Goal: Transaction & Acquisition: Book appointment/travel/reservation

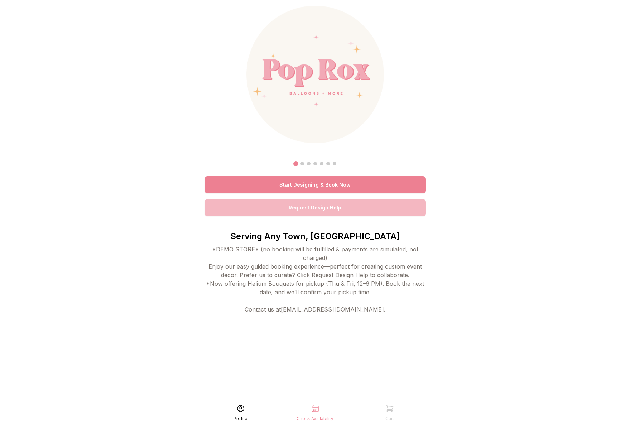
click at [273, 177] on link "Start Designing & Book Now" at bounding box center [314, 184] width 221 height 17
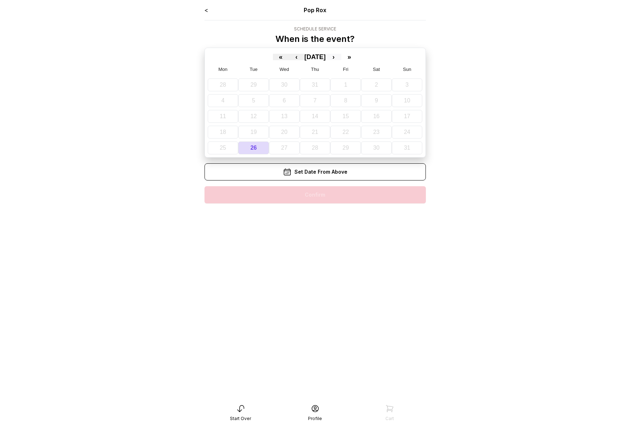
click at [341, 56] on button "›" at bounding box center [334, 57] width 16 height 6
click at [332, 98] on button "12" at bounding box center [343, 100] width 29 height 13
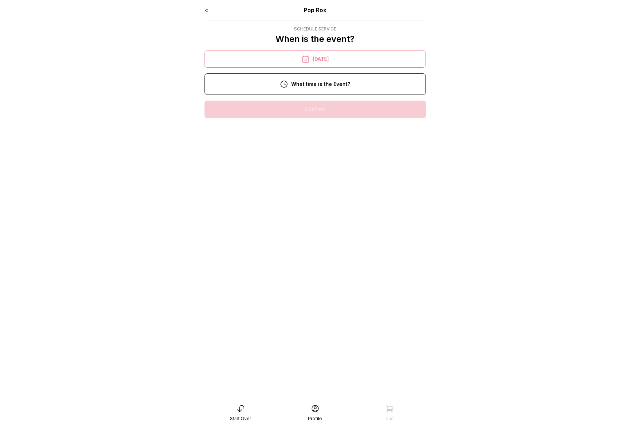
click at [318, 111] on div "10:00 am" at bounding box center [315, 109] width 210 height 17
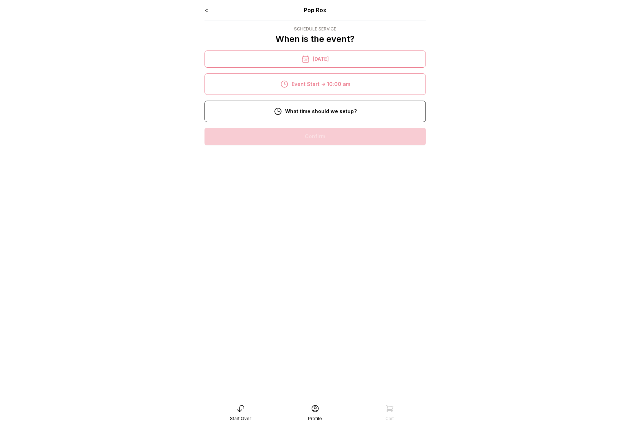
click at [311, 127] on div "8:00 am" at bounding box center [314, 136] width 221 height 29
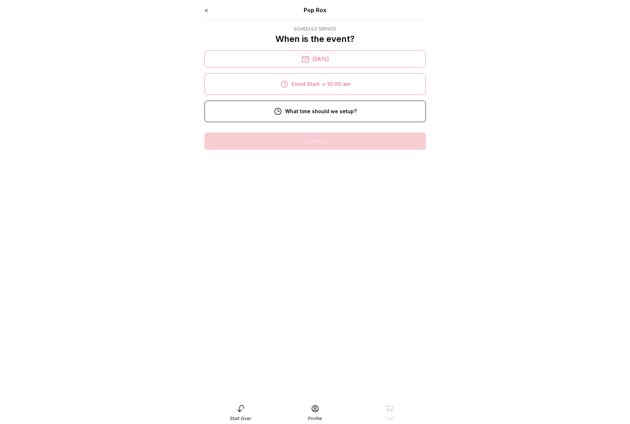
click at [312, 130] on div "< Pop Rox Schedule Service When is the event? « ‹ September 2025 › » Mon Tue We…" at bounding box center [314, 81] width 221 height 150
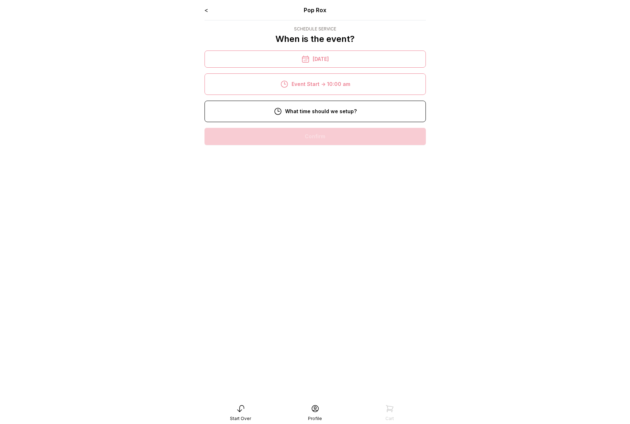
click at [310, 122] on div "< Pop Rox Schedule Service When is the event? « ‹ September 2025 › » Mon Tue We…" at bounding box center [314, 78] width 221 height 145
click at [308, 130] on div "8:00 am" at bounding box center [315, 136] width 210 height 17
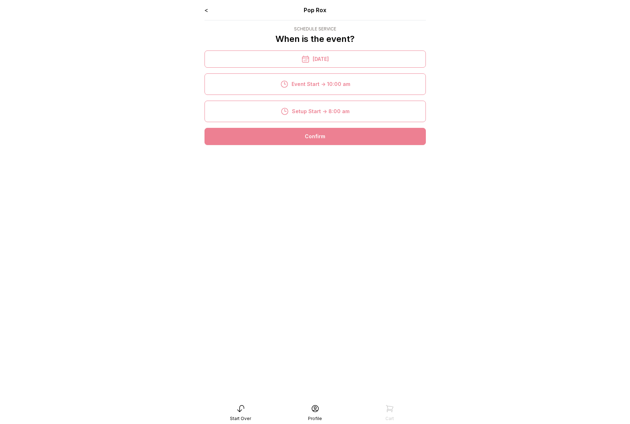
click at [307, 136] on div "Confirm" at bounding box center [314, 136] width 221 height 17
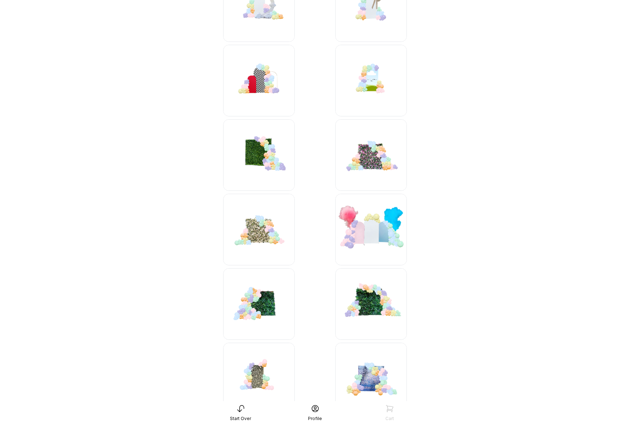
click at [261, 148] on img at bounding box center [259, 155] width 72 height 72
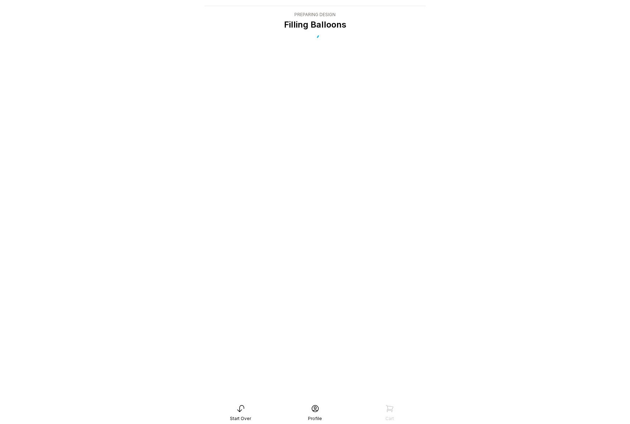
scroll to position [14, 0]
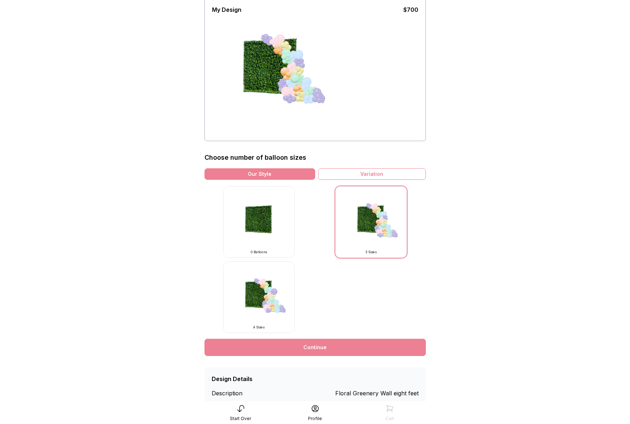
scroll to position [75, 0]
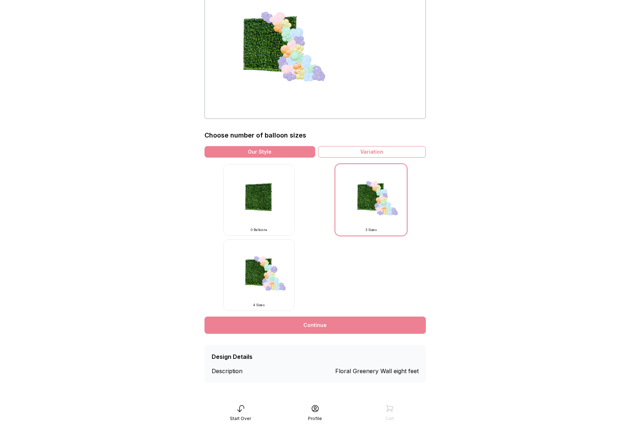
click at [305, 326] on link "Continue" at bounding box center [314, 325] width 221 height 17
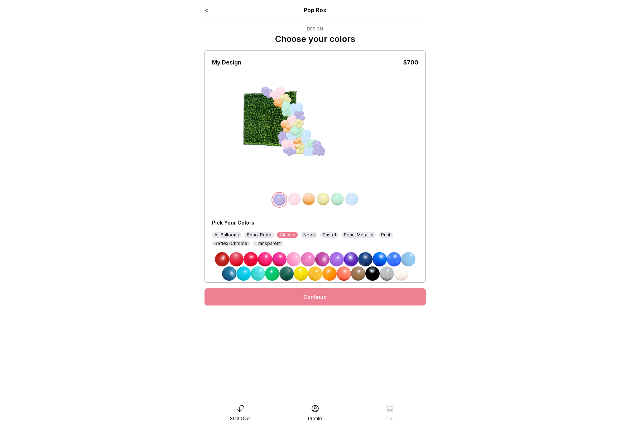
click at [83, 127] on main "< Pop Rox Design Choose your colors My Design $700 Pick Your Colors All Balloon…" at bounding box center [315, 212] width 630 height 424
click at [315, 300] on link "Continue" at bounding box center [314, 296] width 221 height 17
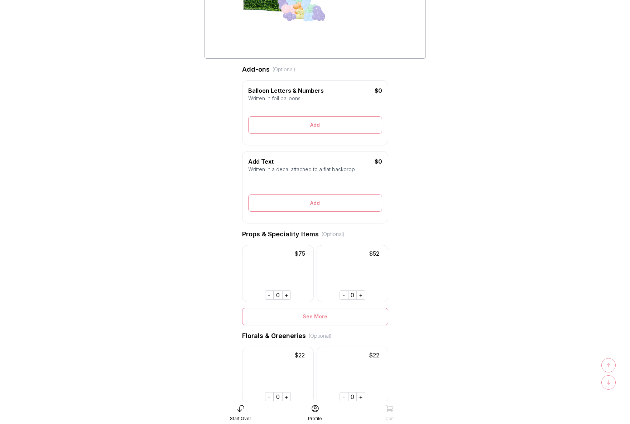
scroll to position [382, 0]
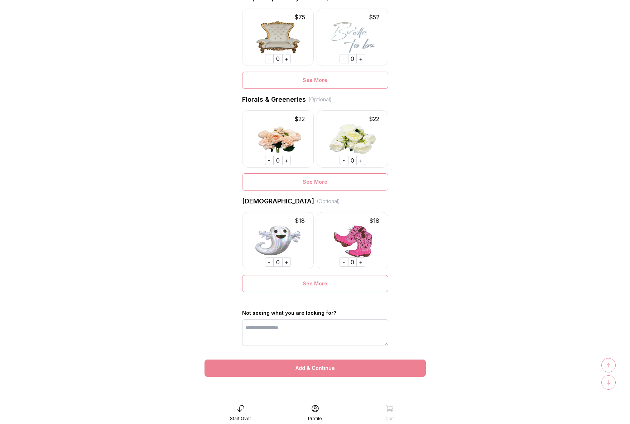
click at [292, 371] on div "Add & Continue" at bounding box center [314, 368] width 221 height 17
